Goal: Information Seeking & Learning: Check status

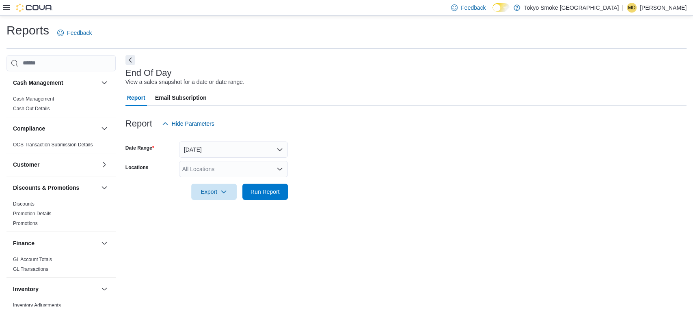
click at [219, 174] on div "All Locations" at bounding box center [233, 169] width 109 height 16
type input "**"
click at [215, 183] on span "[GEOGRAPHIC_DATA][PERSON_NAME]" at bounding box center [249, 183] width 106 height 8
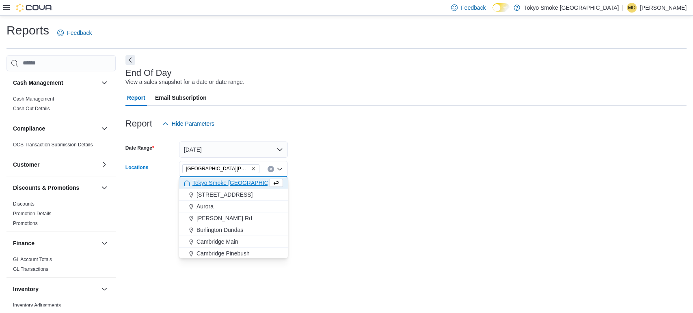
click at [361, 163] on form "Date Range [DATE] Locations [GEOGRAPHIC_DATA] [PERSON_NAME][GEOGRAPHIC_DATA] Co…" at bounding box center [405, 166] width 561 height 68
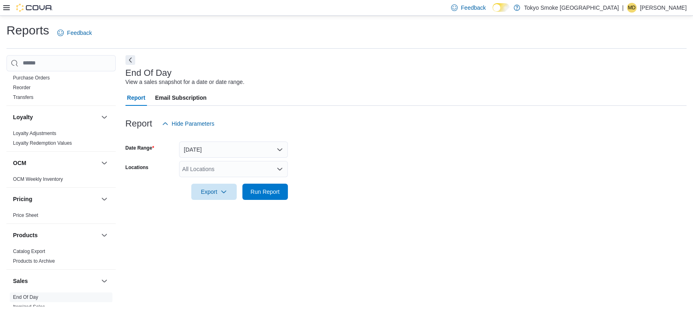
scroll to position [495, 0]
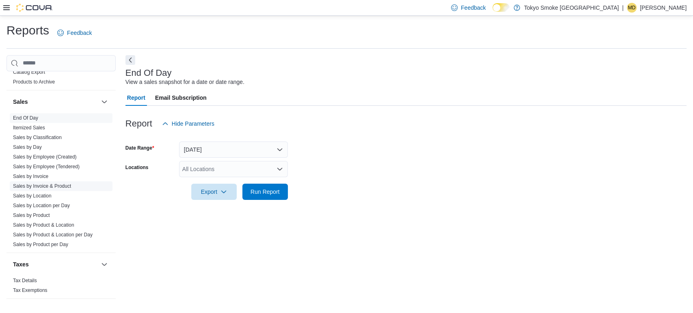
drag, startPoint x: 43, startPoint y: 196, endPoint x: 48, endPoint y: 186, distance: 11.1
click at [43, 196] on link "Sales by Location" at bounding box center [32, 196] width 39 height 6
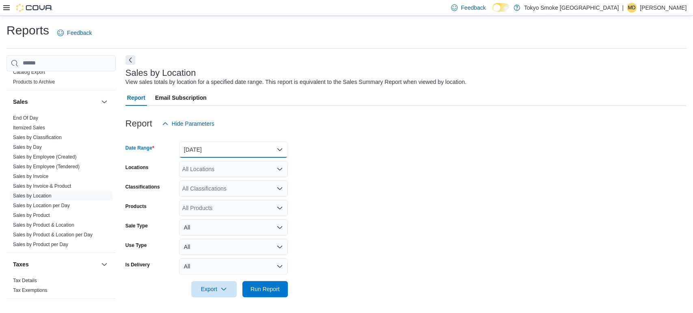
click at [220, 155] on button "Yesterday" at bounding box center [233, 150] width 109 height 16
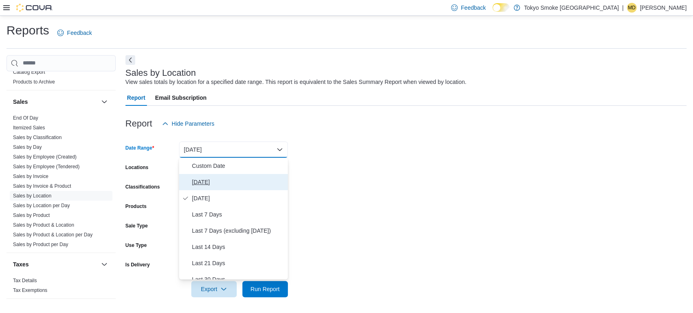
click at [218, 182] on span "[DATE]" at bounding box center [238, 182] width 93 height 10
